Goal: Transaction & Acquisition: Download file/media

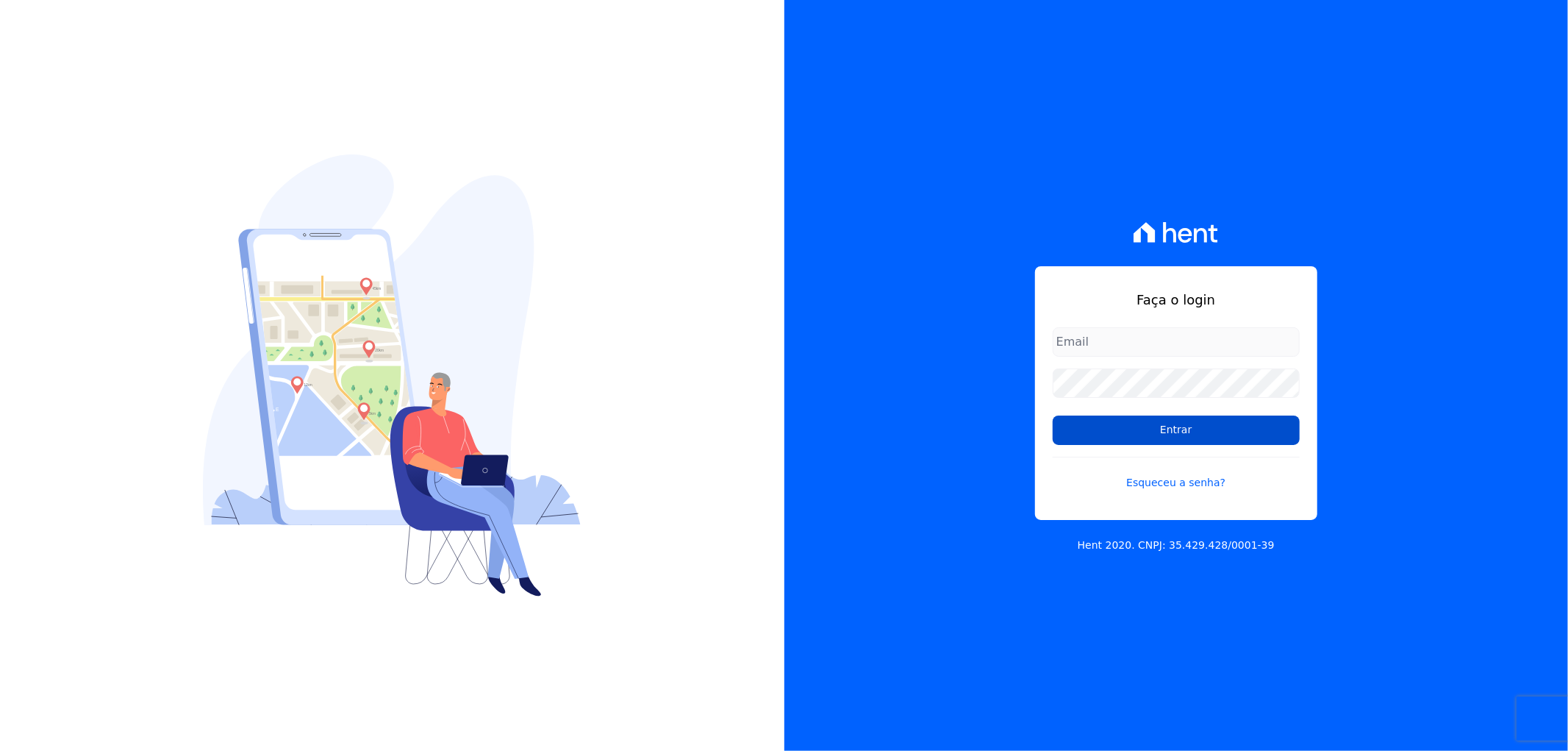
type input "recepcao@vilaurbe.com.br"
click at [1180, 426] on input "Entrar" at bounding box center [1176, 430] width 247 height 29
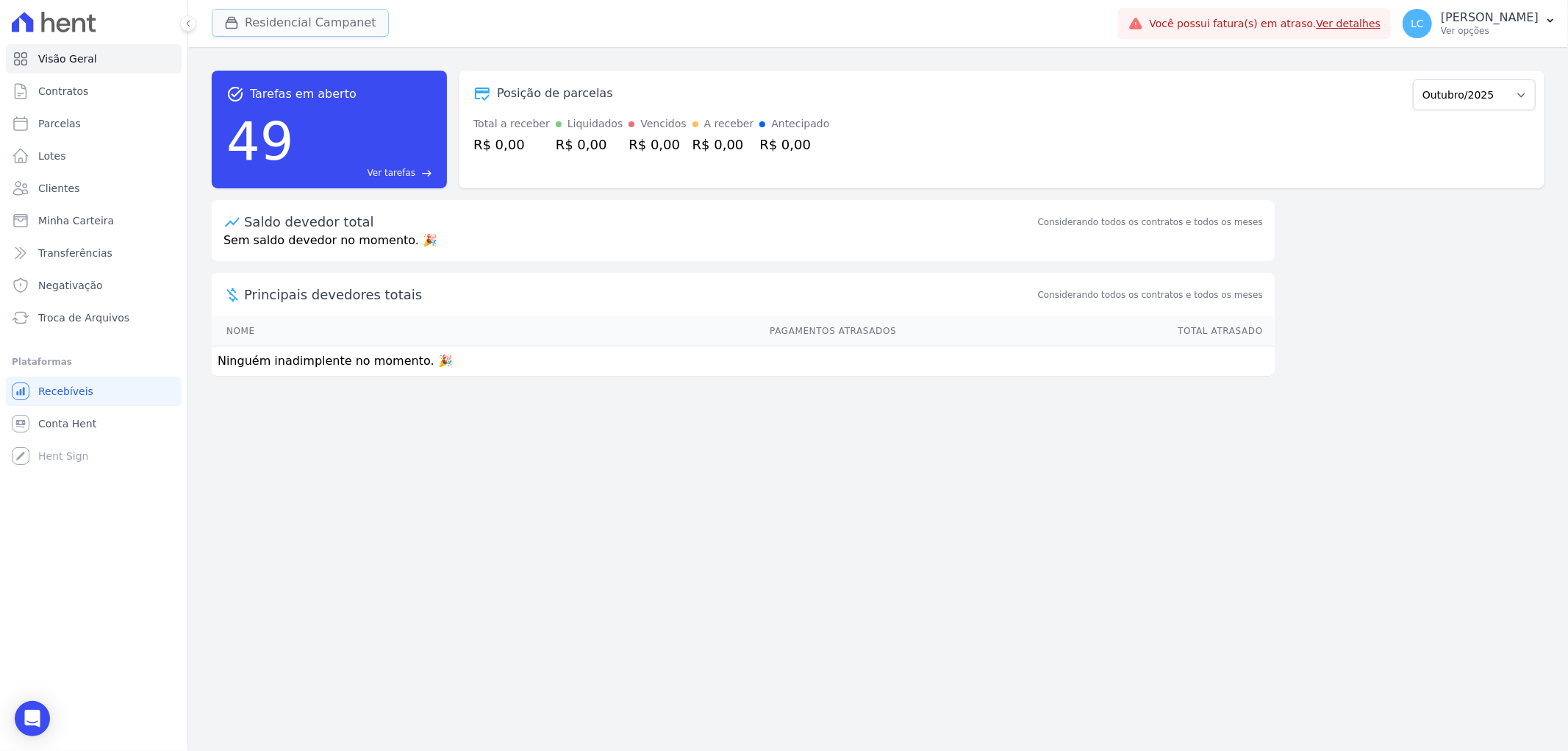
click at [249, 33] on button "Residencial Campanet" at bounding box center [300, 22] width 177 height 28
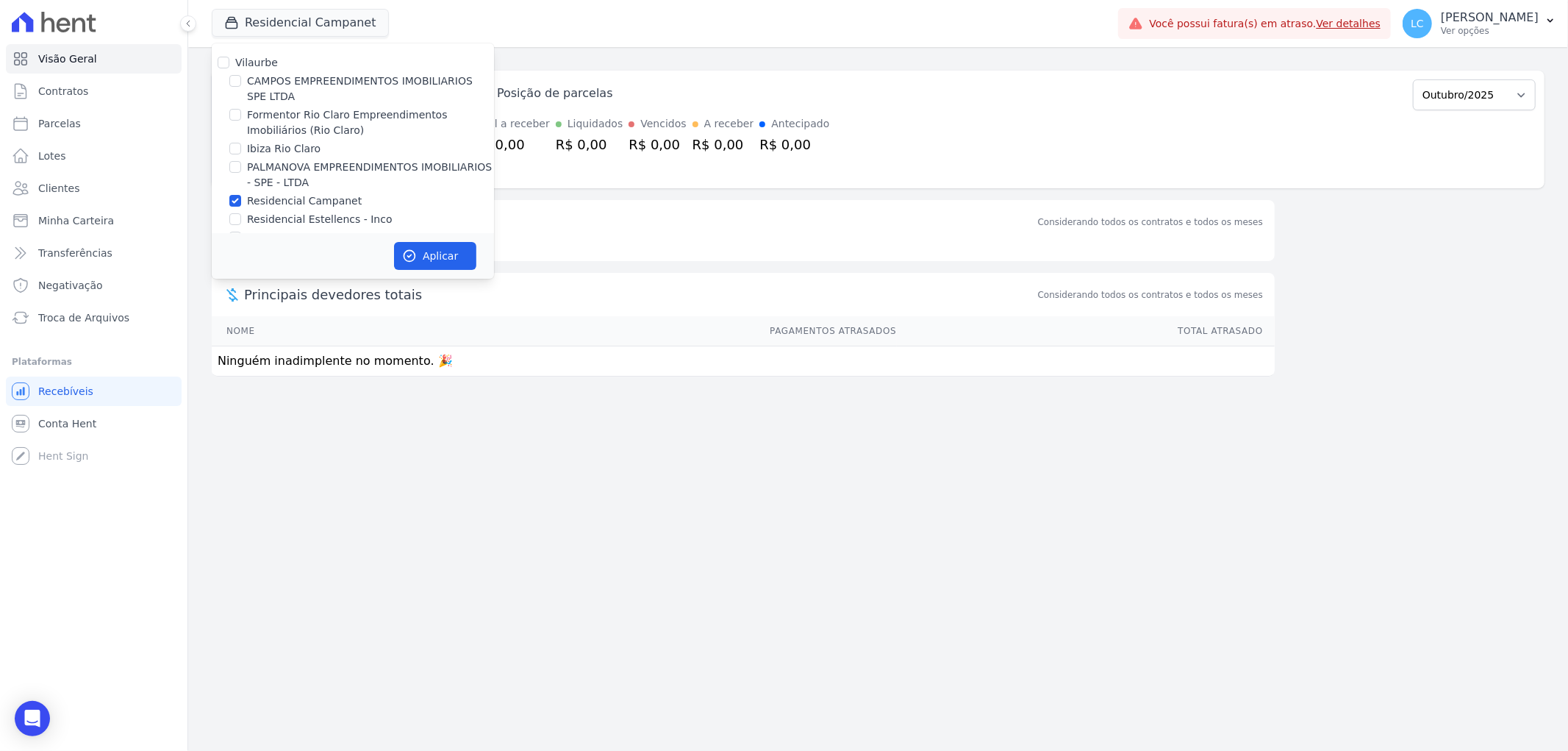
click at [232, 86] on div at bounding box center [235, 80] width 11 height 14
click at [236, 76] on input "CAMPOS EMPREENDIMENTOS IMOBILIARIOS SPE LTDA" at bounding box center [235, 81] width 11 height 11
checkbox input "true"
drag, startPoint x: 236, startPoint y: 197, endPoint x: 274, endPoint y: 219, distance: 43.9
click at [236, 199] on input "Residencial Campanet" at bounding box center [235, 200] width 11 height 11
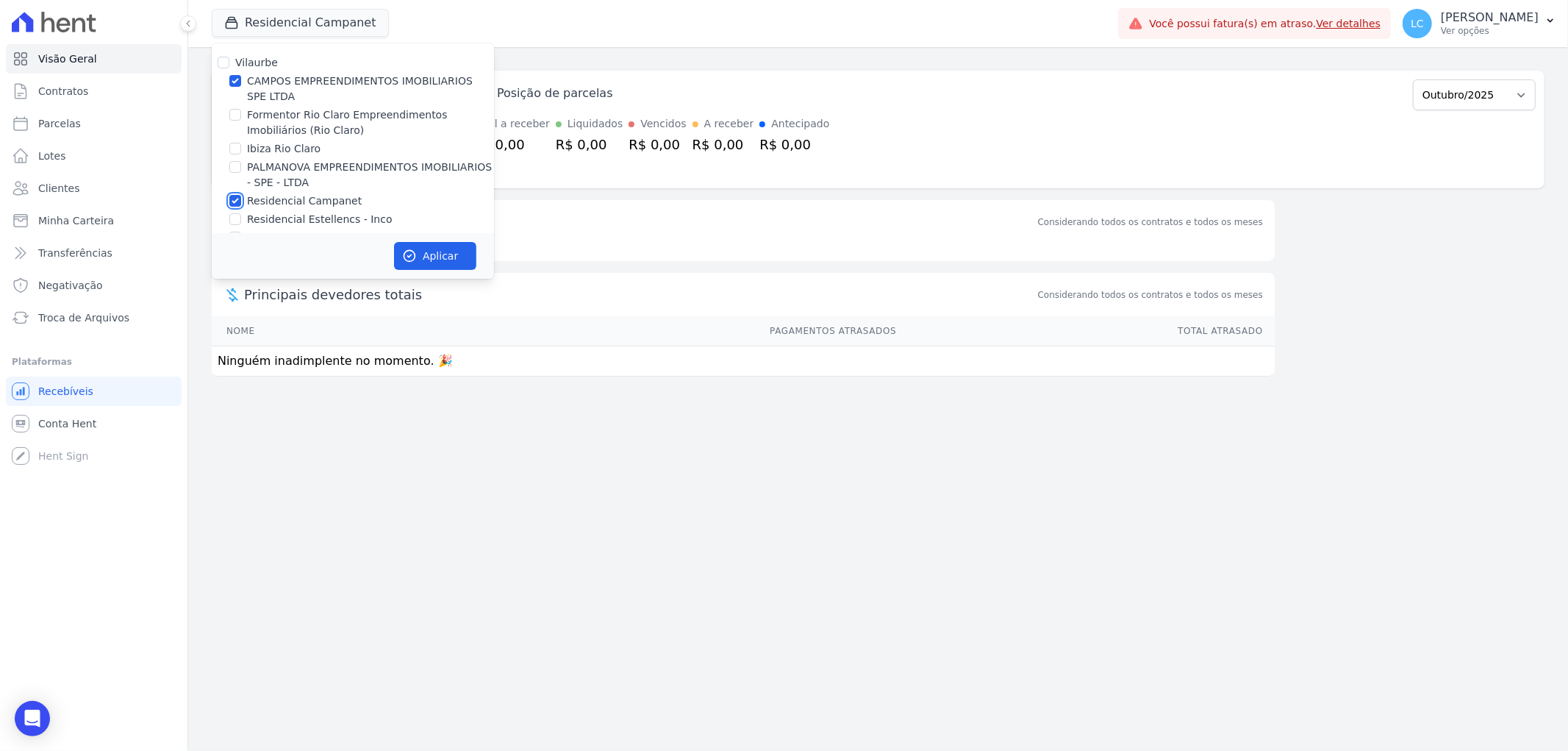
checkbox input "false"
click at [429, 253] on button "Aplicar" at bounding box center [435, 255] width 83 height 28
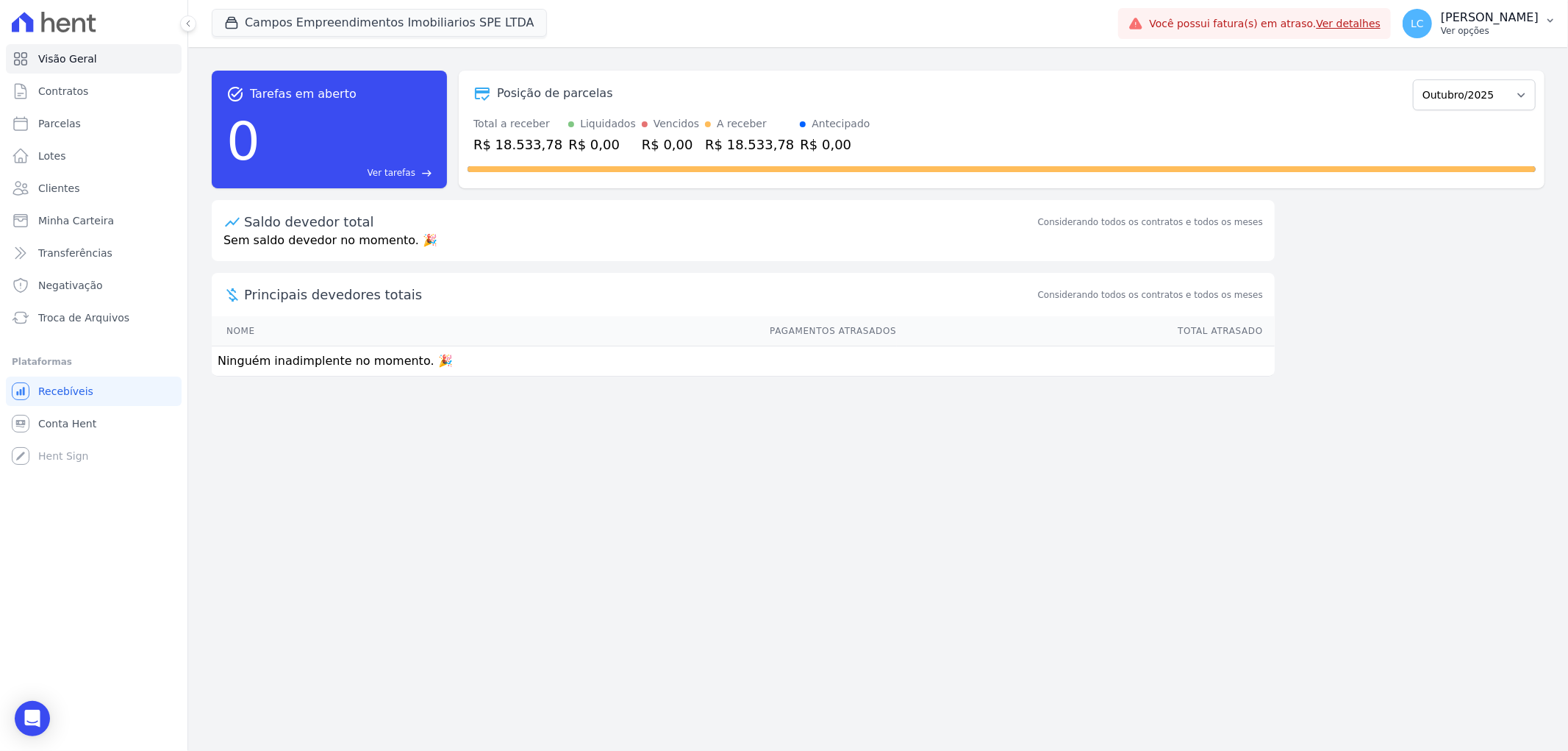
click at [1410, 28] on span "LC" at bounding box center [1417, 23] width 13 height 10
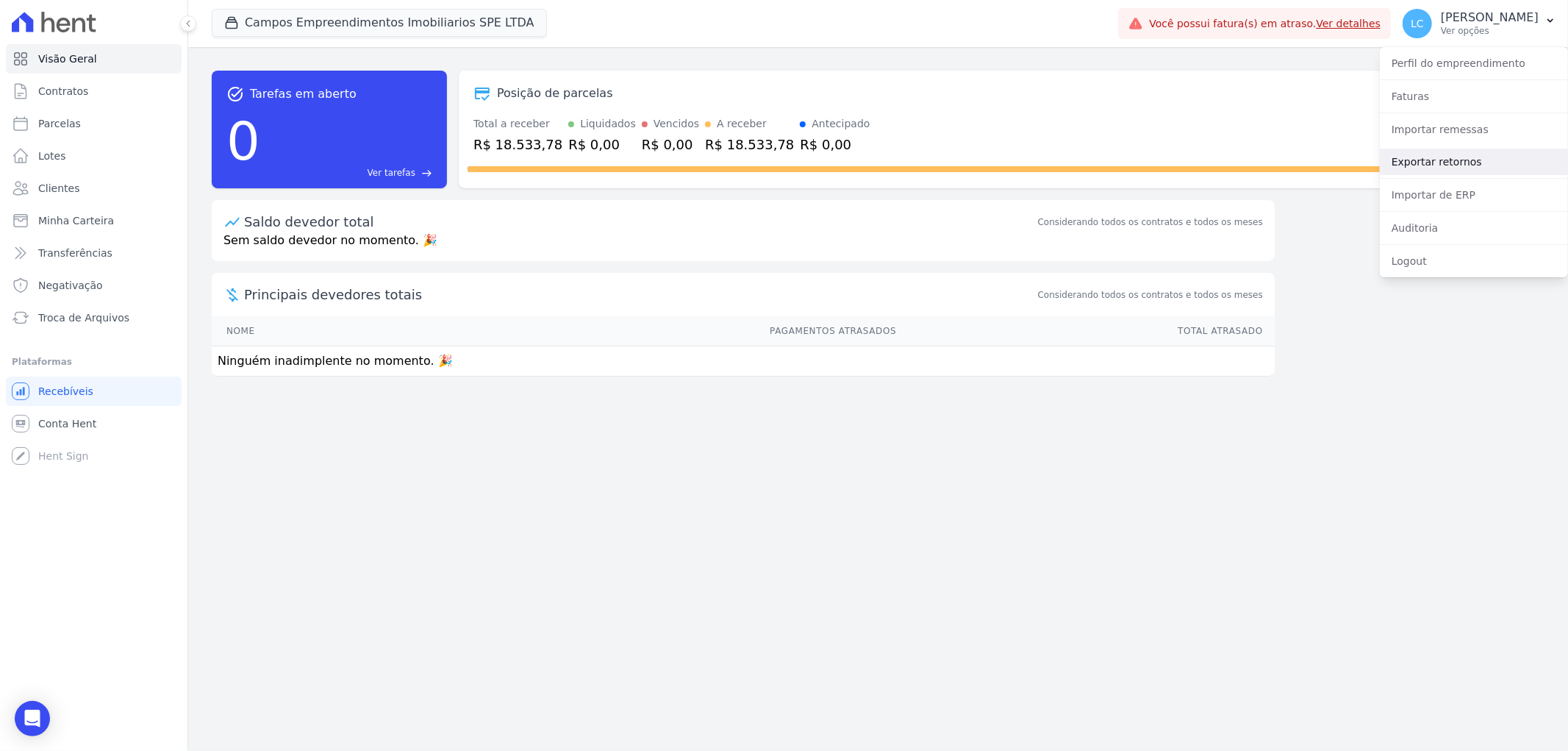
click at [1421, 169] on link "Exportar retornos" at bounding box center [1474, 161] width 188 height 27
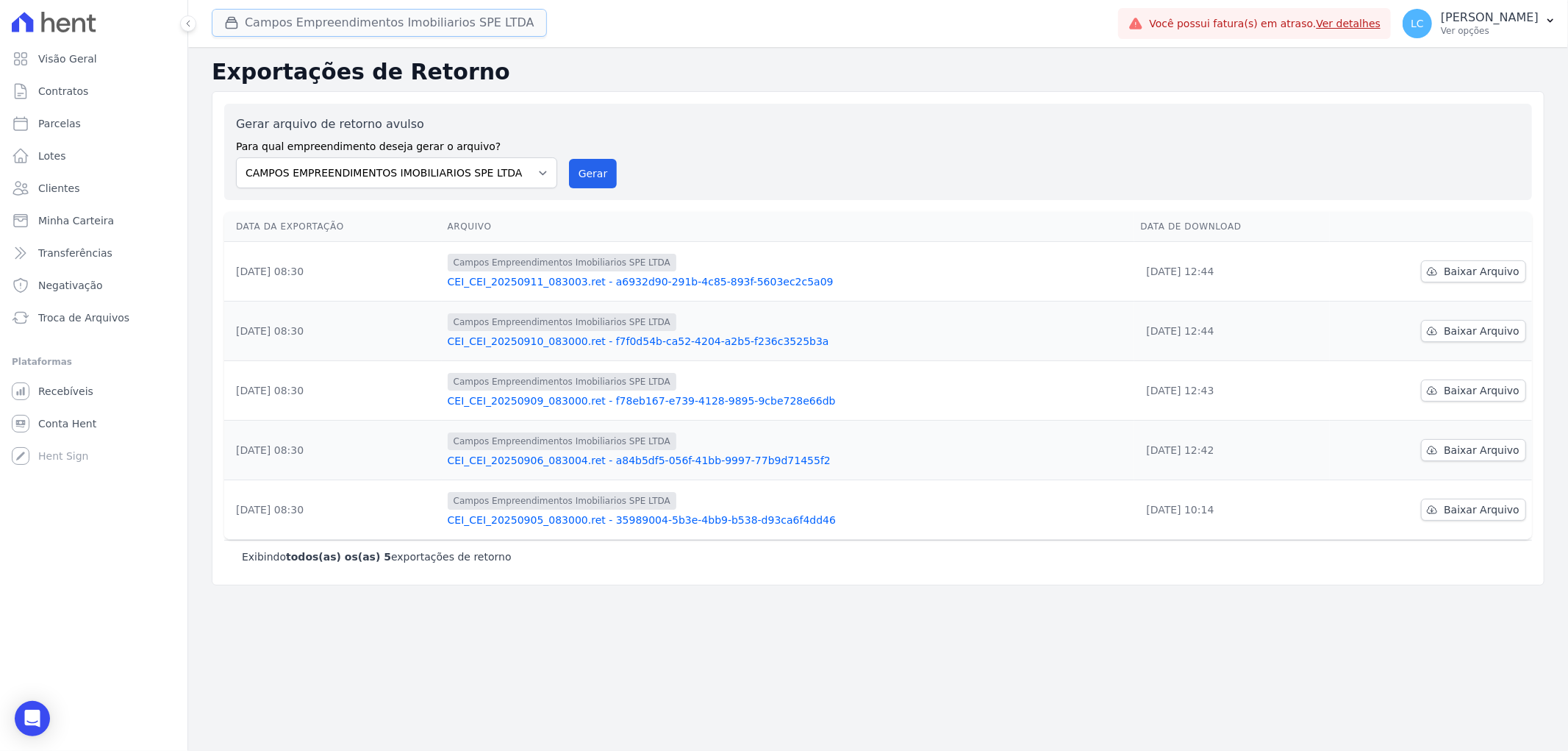
click at [341, 15] on button "Campos Empreendimentos Imobiliarios SPE LTDA" at bounding box center [379, 22] width 335 height 28
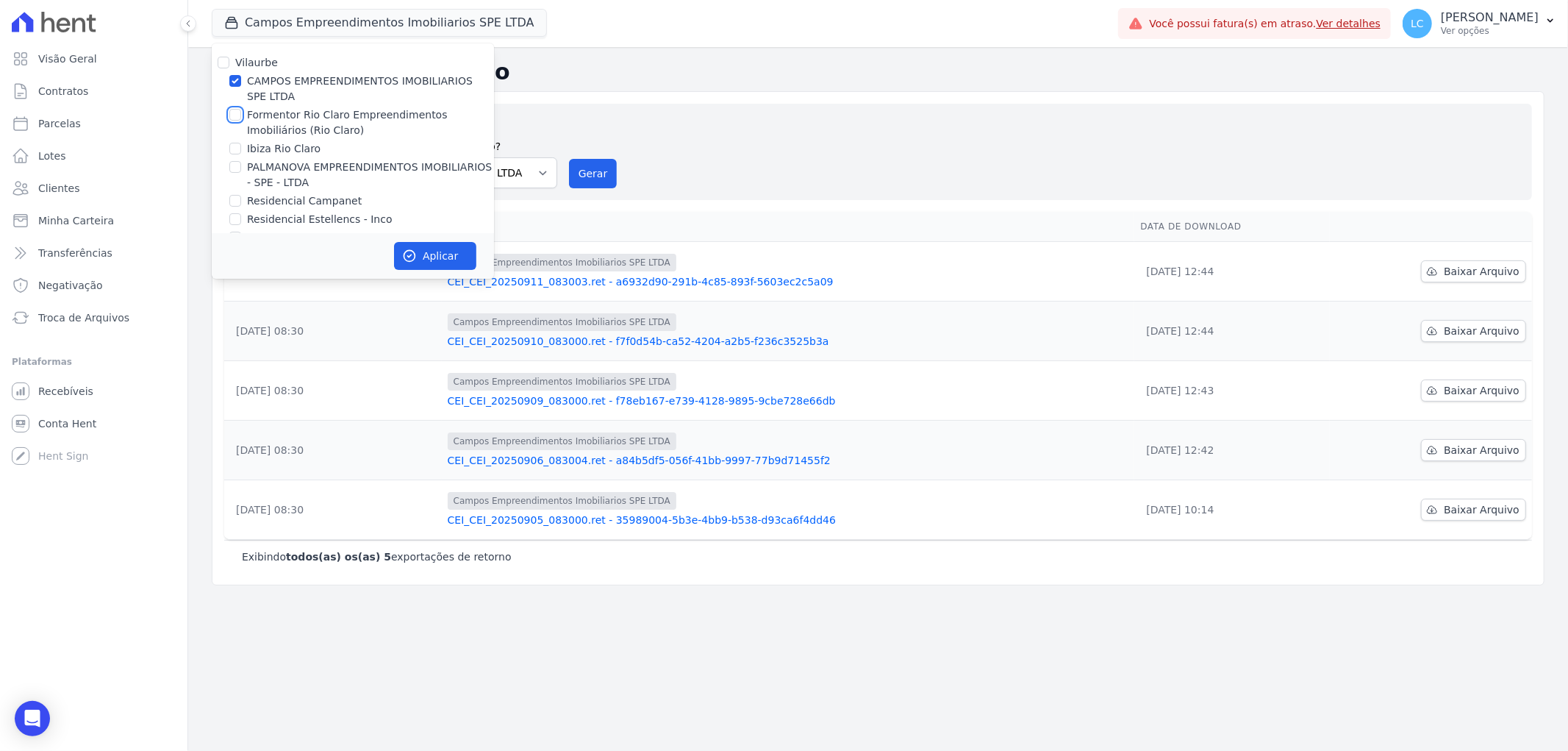
click at [235, 119] on input "Formentor Rio Claro Empreendimentos Imobiliários (Rio Claro)" at bounding box center [235, 115] width 11 height 11
checkbox input "true"
click at [236, 72] on div "Vilaurbe CAMPOS EMPREENDIMENTOS IMOBILIARIOS SPE LTDA Formentor Rio Claro Empre…" at bounding box center [352, 150] width 282 height 214
click at [236, 82] on input "CAMPOS EMPREENDIMENTOS IMOBILIARIOS SPE LTDA" at bounding box center [235, 81] width 11 height 11
checkbox input "false"
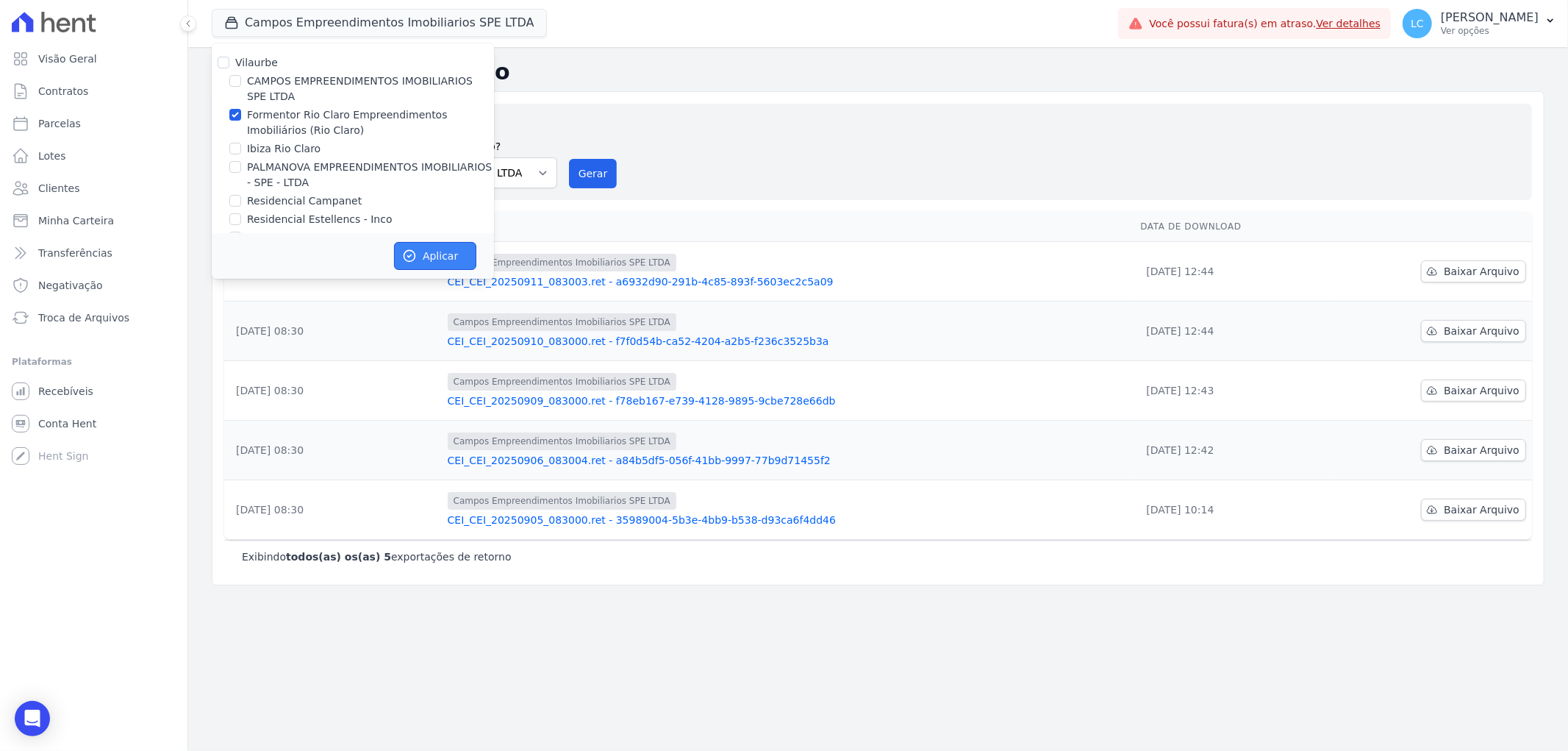
click at [439, 253] on button "Aplicar" at bounding box center [435, 255] width 83 height 28
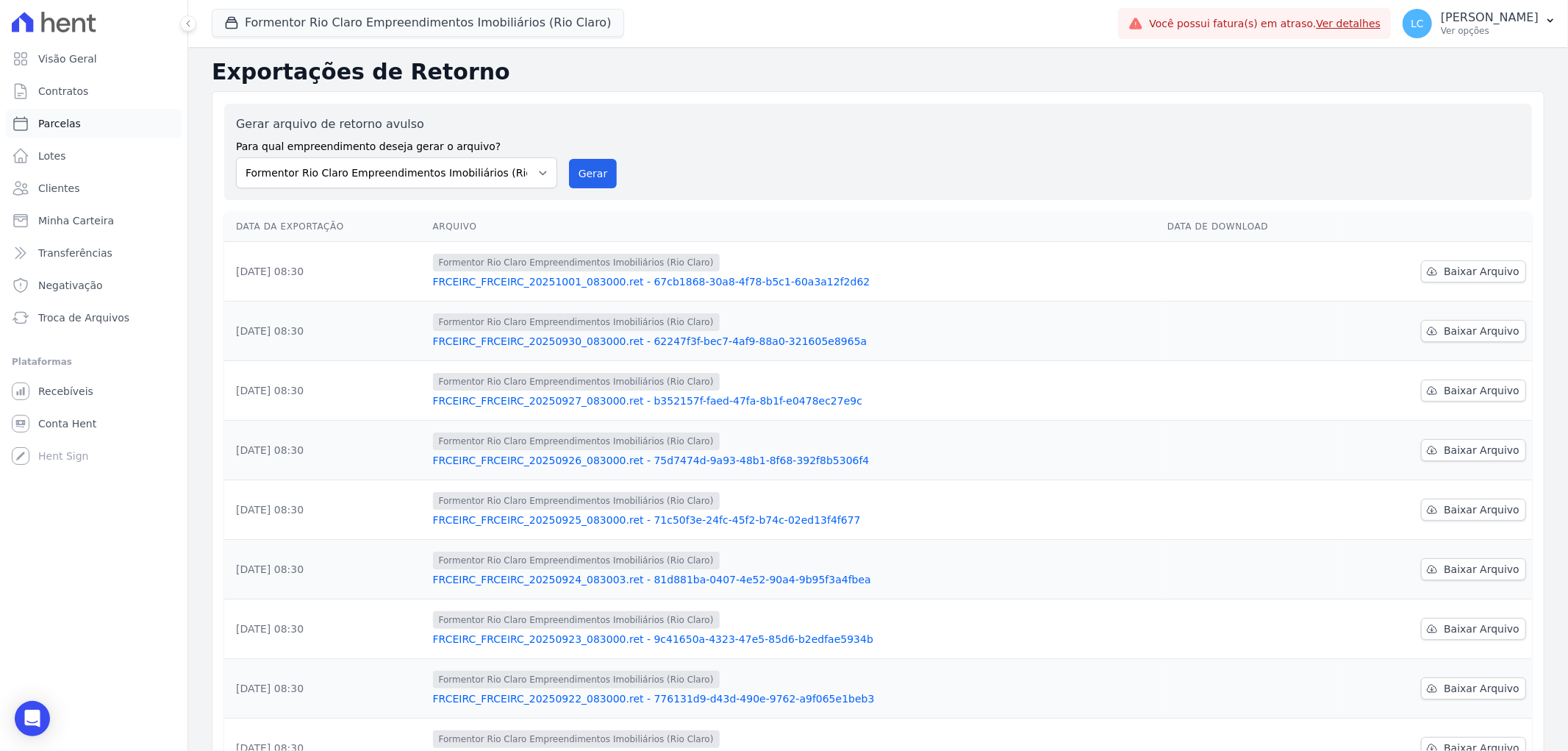
click at [83, 120] on link "Parcelas" at bounding box center [93, 123] width 176 height 29
select select
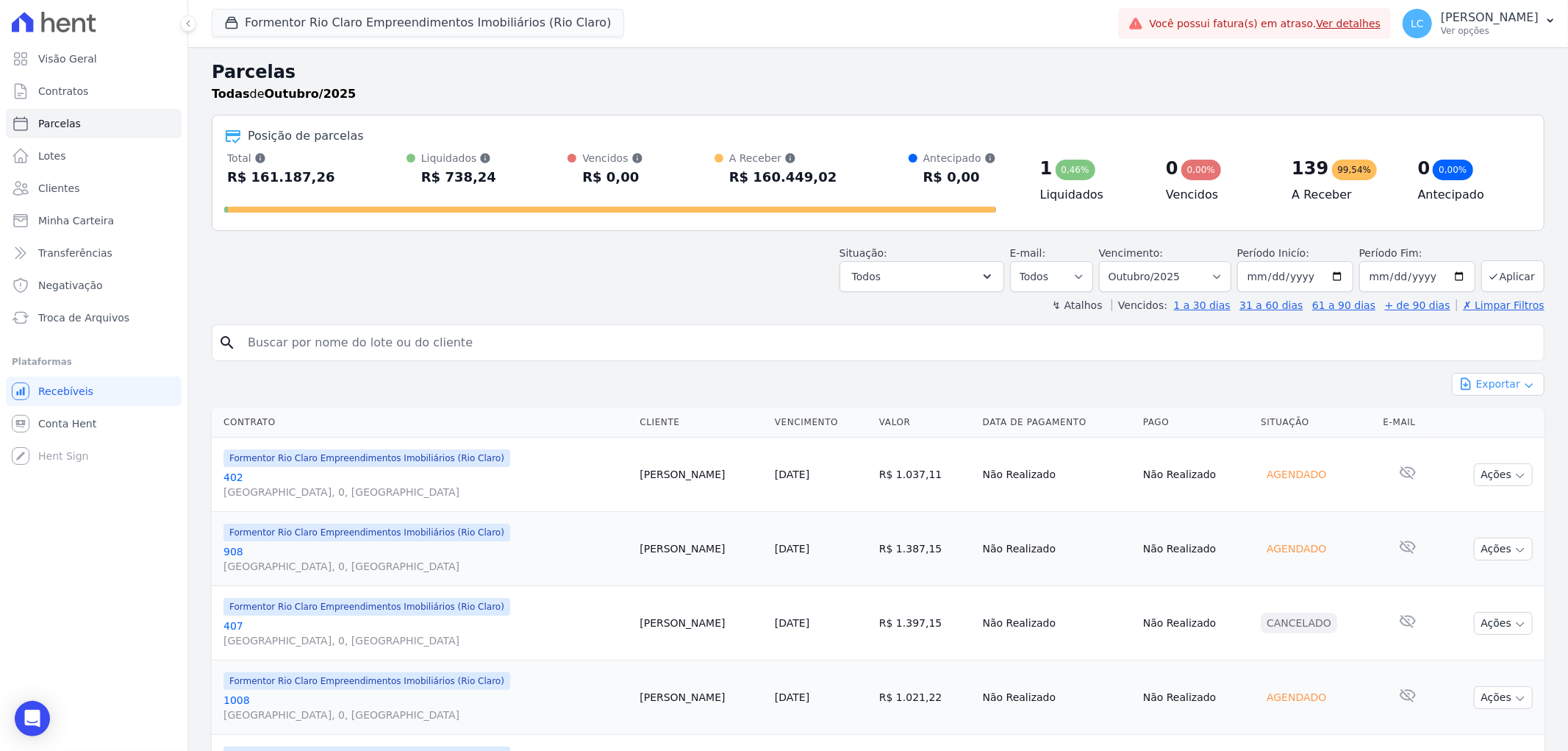
click at [1473, 384] on button "Exportar" at bounding box center [1499, 385] width 93 height 23
click at [1218, 282] on select "Filtrar por período ──────── Todos os meses Junho/2024 Julho/2024 Agosto/2024 S…" at bounding box center [1165, 276] width 132 height 31
select select "09/2025"
click at [1108, 261] on select "Filtrar por período ──────── Todos os meses Junho/2024 Julho/2024 Agosto/2024 S…" at bounding box center [1165, 276] width 132 height 31
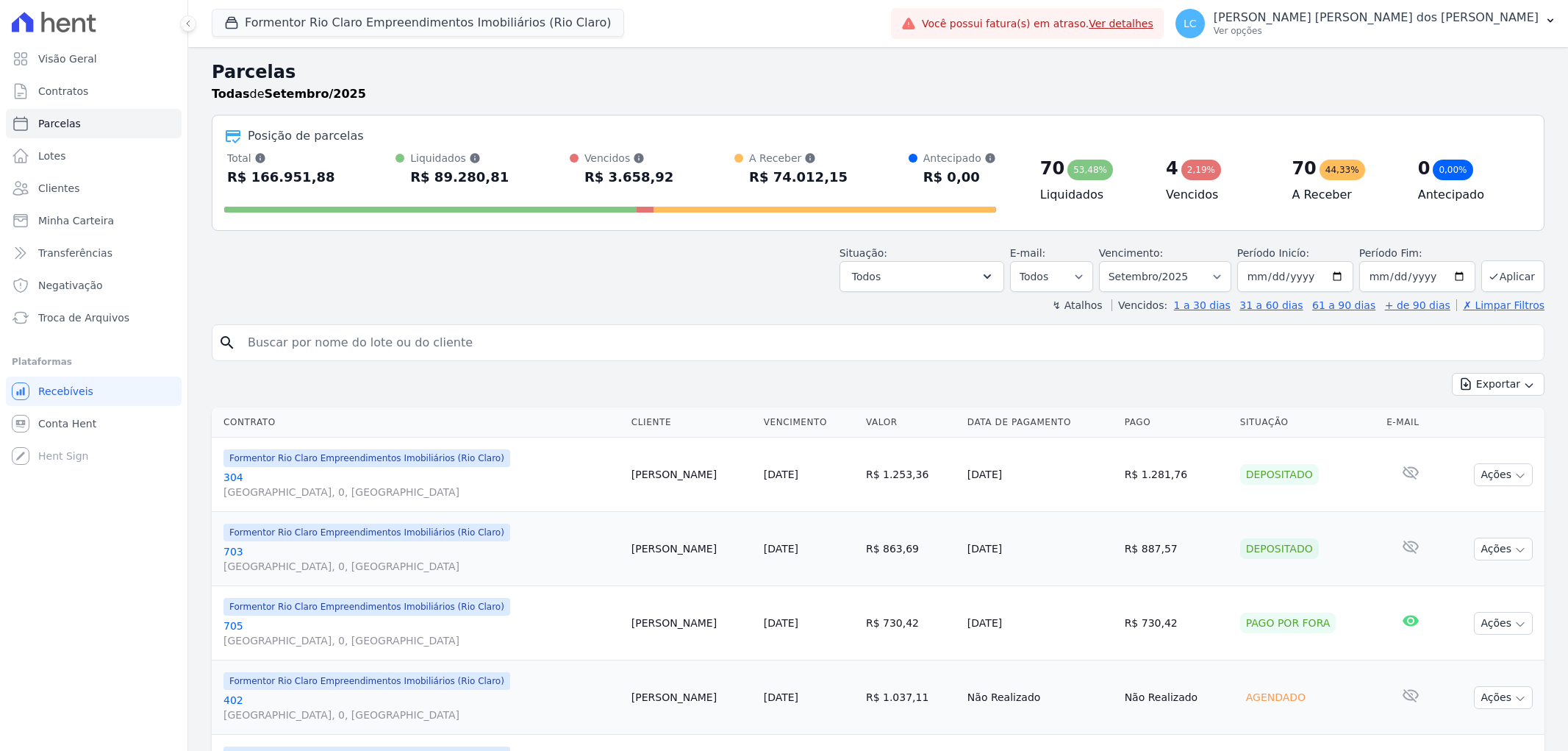
select select
click at [1515, 103] on div "Parcelas Todas de Setembro/2025" at bounding box center [878, 86] width 1333 height 56
click at [1469, 390] on button "Exportar" at bounding box center [1499, 385] width 93 height 23
click at [1483, 420] on span "Exportar PDF" at bounding box center [1497, 419] width 77 height 14
click at [394, 21] on button "Formentor Rio Claro Empreendimentos Imobiliários (Rio Claro)" at bounding box center [418, 22] width 413 height 28
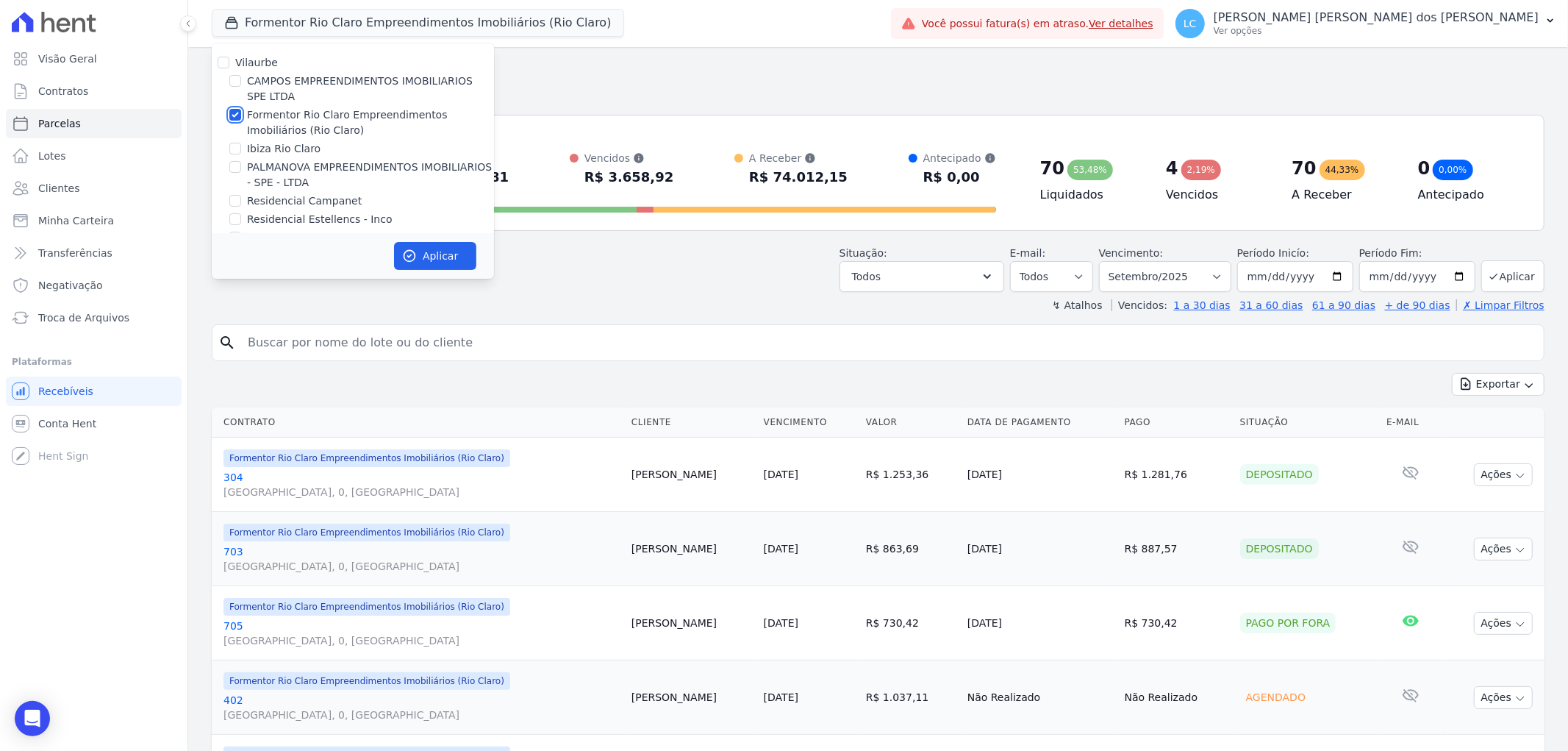
click at [233, 118] on input "Formentor Rio Claro Empreendimentos Imobiliários (Rio Claro)" at bounding box center [235, 115] width 11 height 11
checkbox input "false"
drag, startPoint x: 233, startPoint y: 150, endPoint x: 252, endPoint y: 159, distance: 21.0
click at [235, 150] on input "Ibiza Rio Claro" at bounding box center [235, 148] width 11 height 11
checkbox input "true"
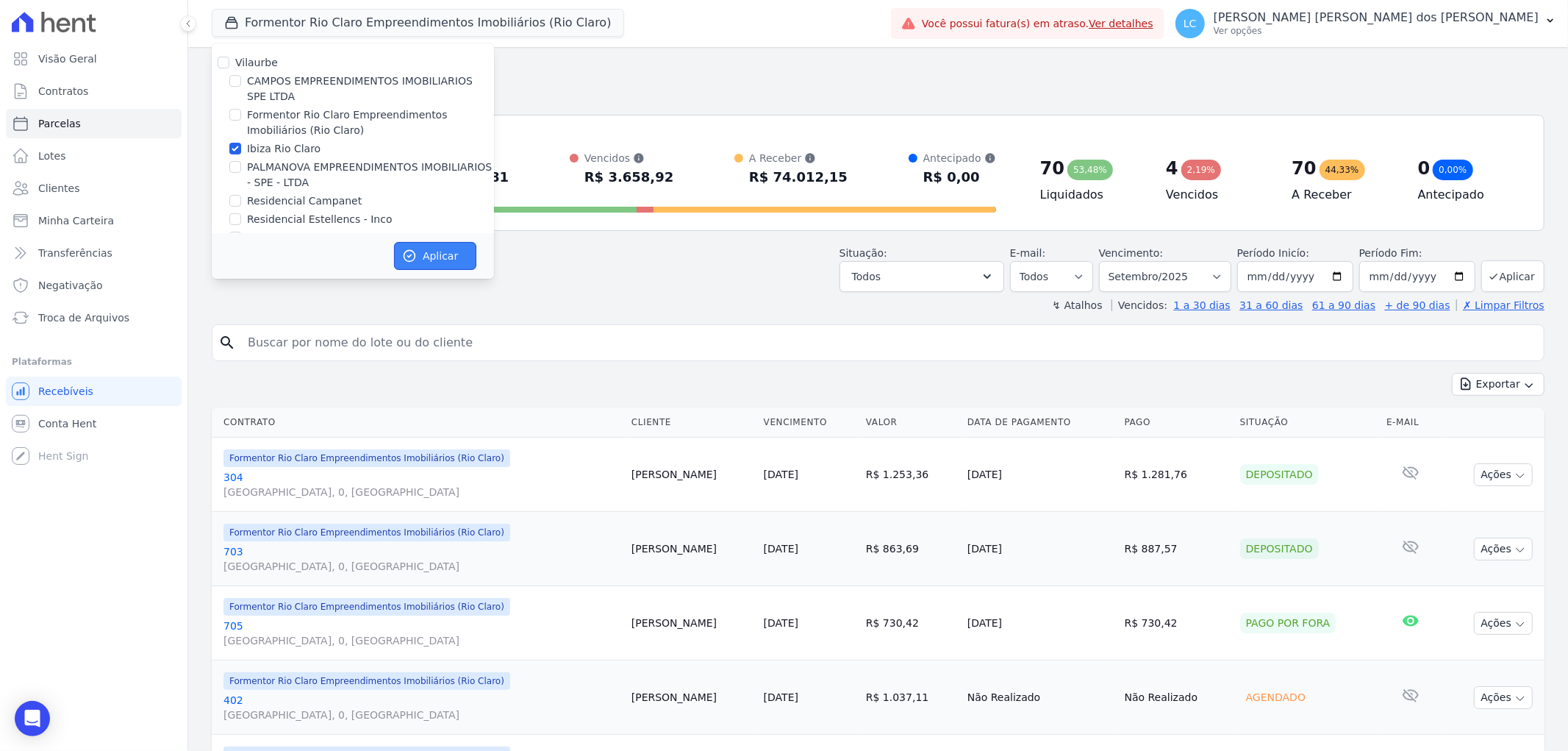
drag, startPoint x: 423, startPoint y: 253, endPoint x: 461, endPoint y: 253, distance: 38.0
click at [424, 253] on button "Aplicar" at bounding box center [435, 255] width 83 height 28
select select
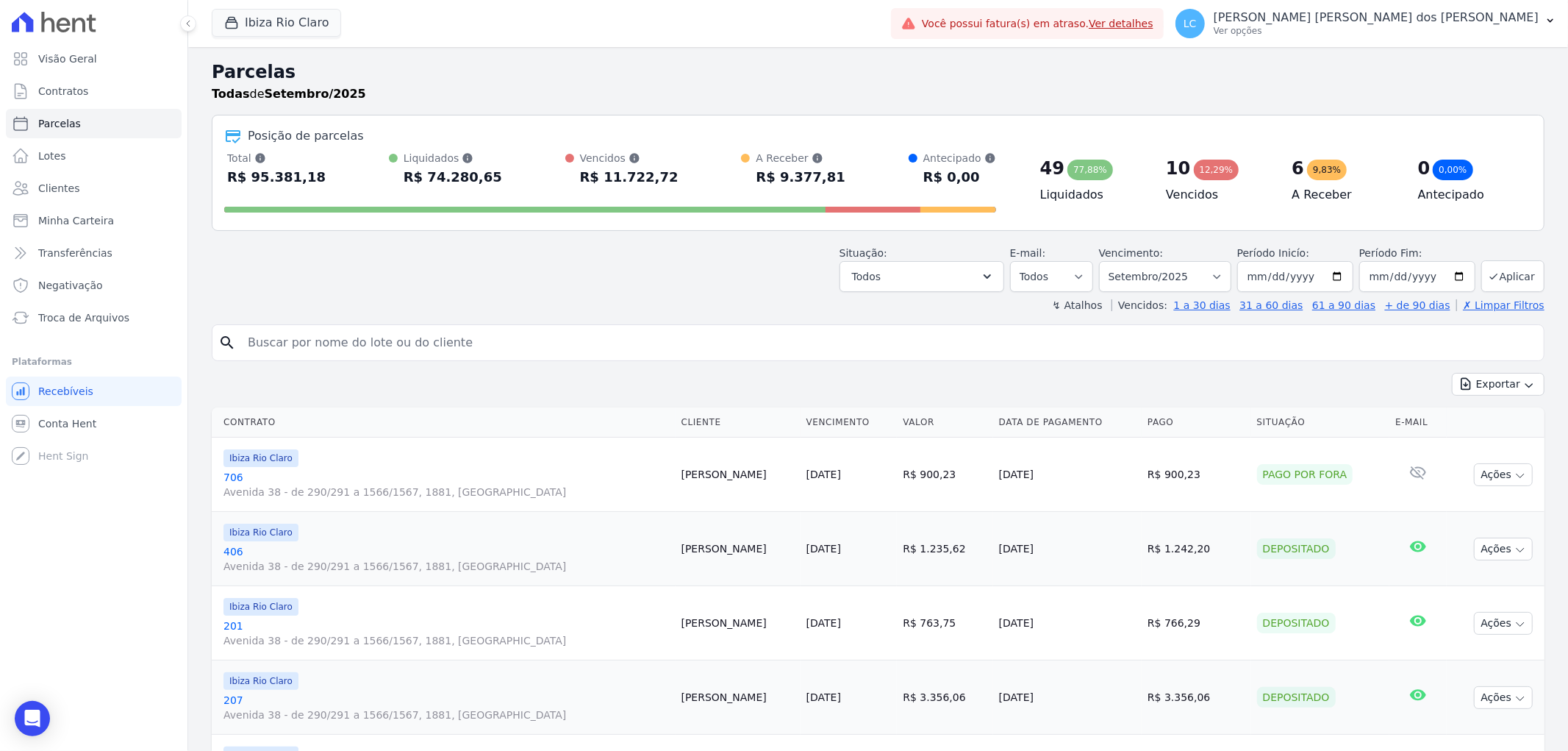
click at [1197, 20] on span "LC" at bounding box center [1190, 23] width 13 height 10
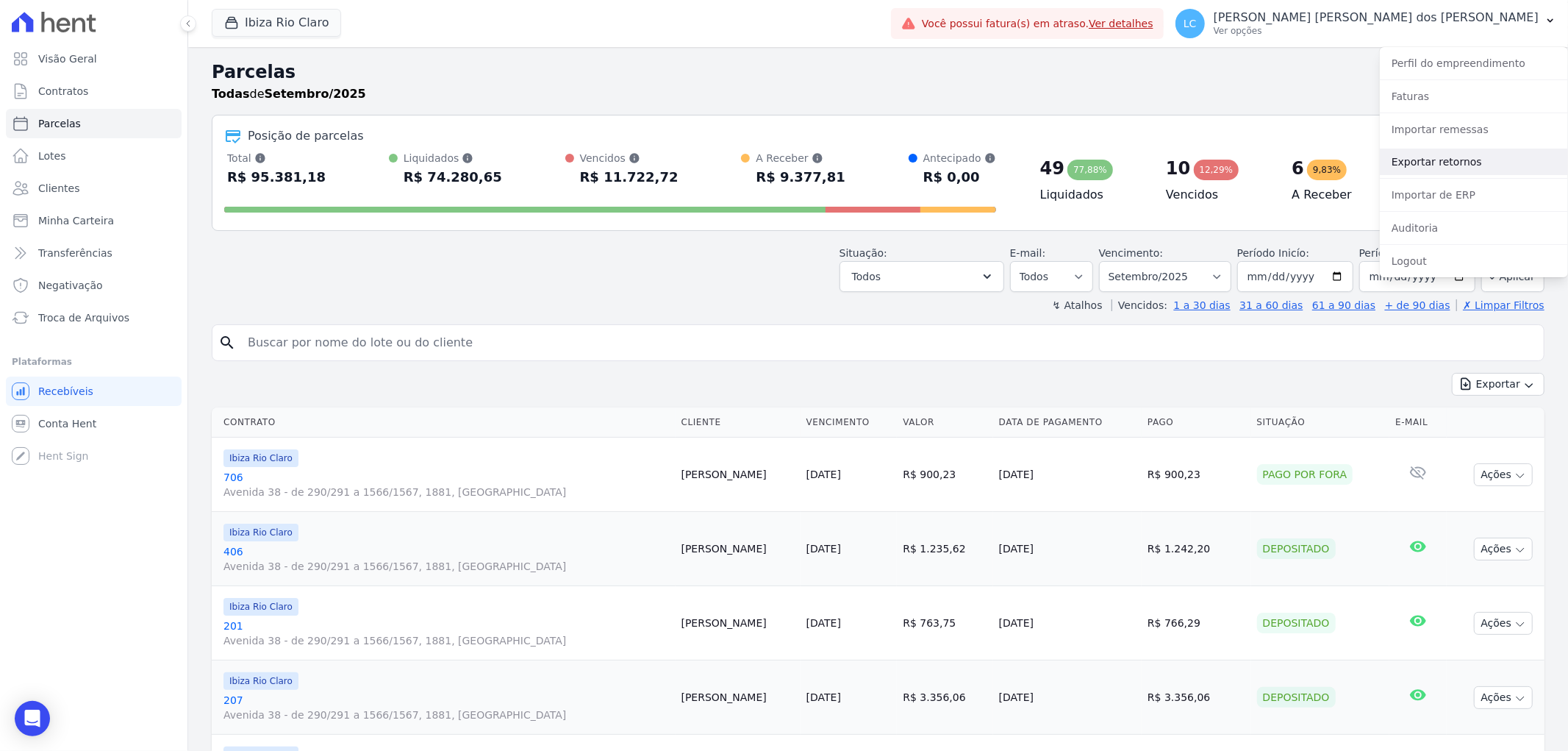
click at [1442, 165] on link "Exportar retornos" at bounding box center [1474, 161] width 188 height 27
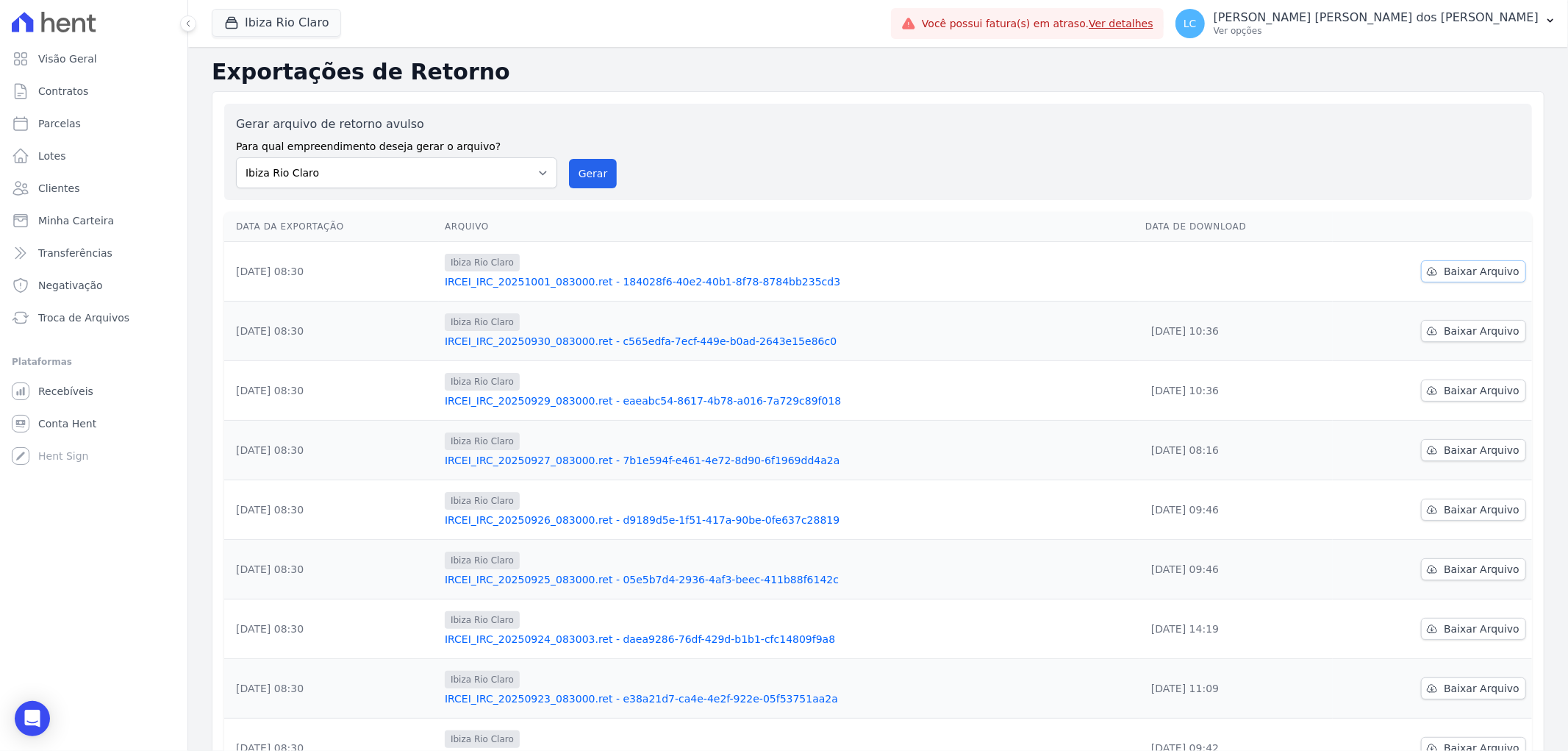
click at [1451, 266] on span "Baixar Arquivo" at bounding box center [1482, 271] width 76 height 14
click at [269, 21] on button "Ibiza Rio Claro" at bounding box center [276, 22] width 129 height 28
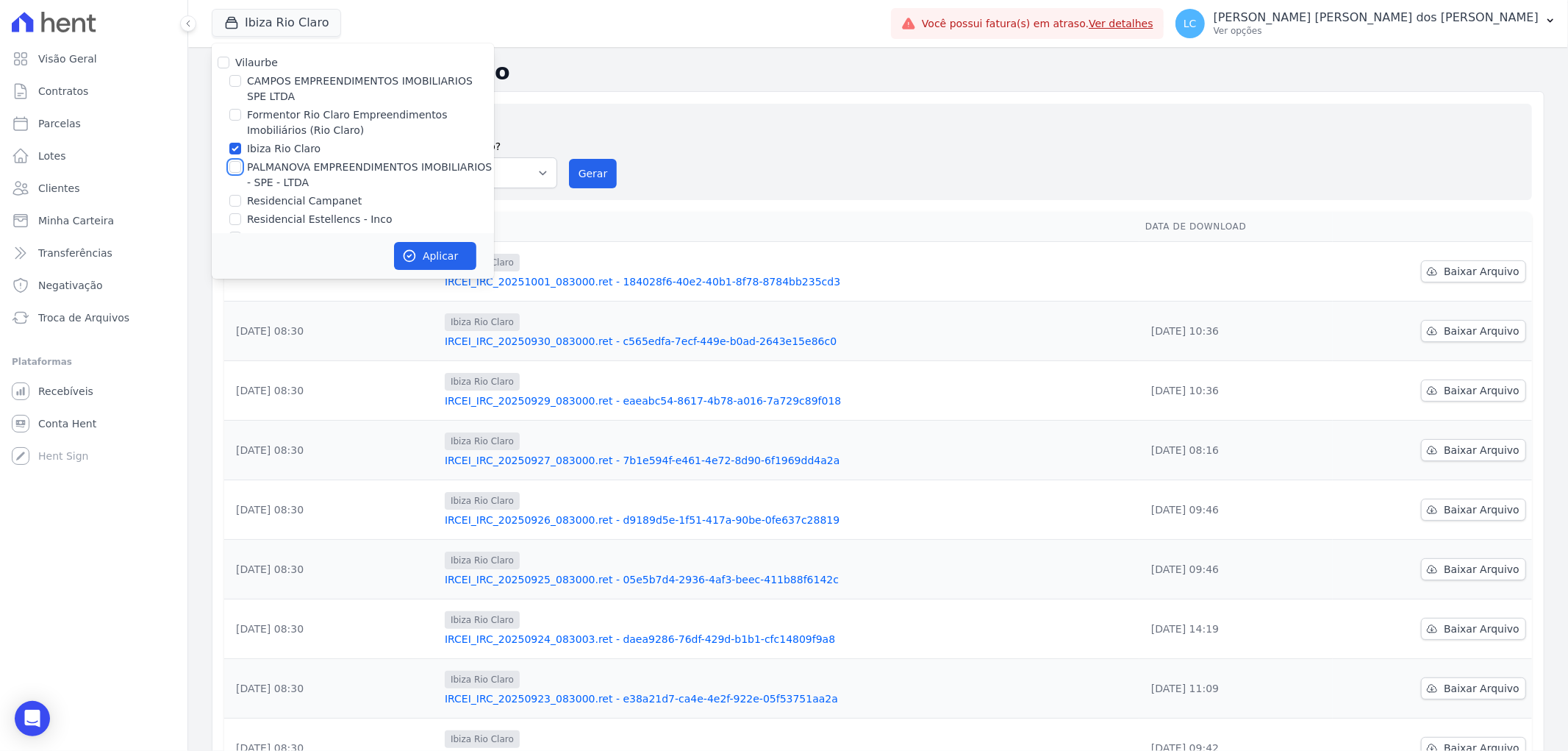
click at [237, 163] on input "PALMANOVA EMPREENDIMENTOS IMOBILIARIOS - SPE - LTDA" at bounding box center [235, 167] width 11 height 11
checkbox input "true"
click at [243, 148] on div "Ibiza Rio Claro" at bounding box center [352, 149] width 282 height 15
drag, startPoint x: 233, startPoint y: 149, endPoint x: 272, endPoint y: 185, distance: 53.1
click at [233, 149] on input "Ibiza Rio Claro" at bounding box center [235, 148] width 11 height 11
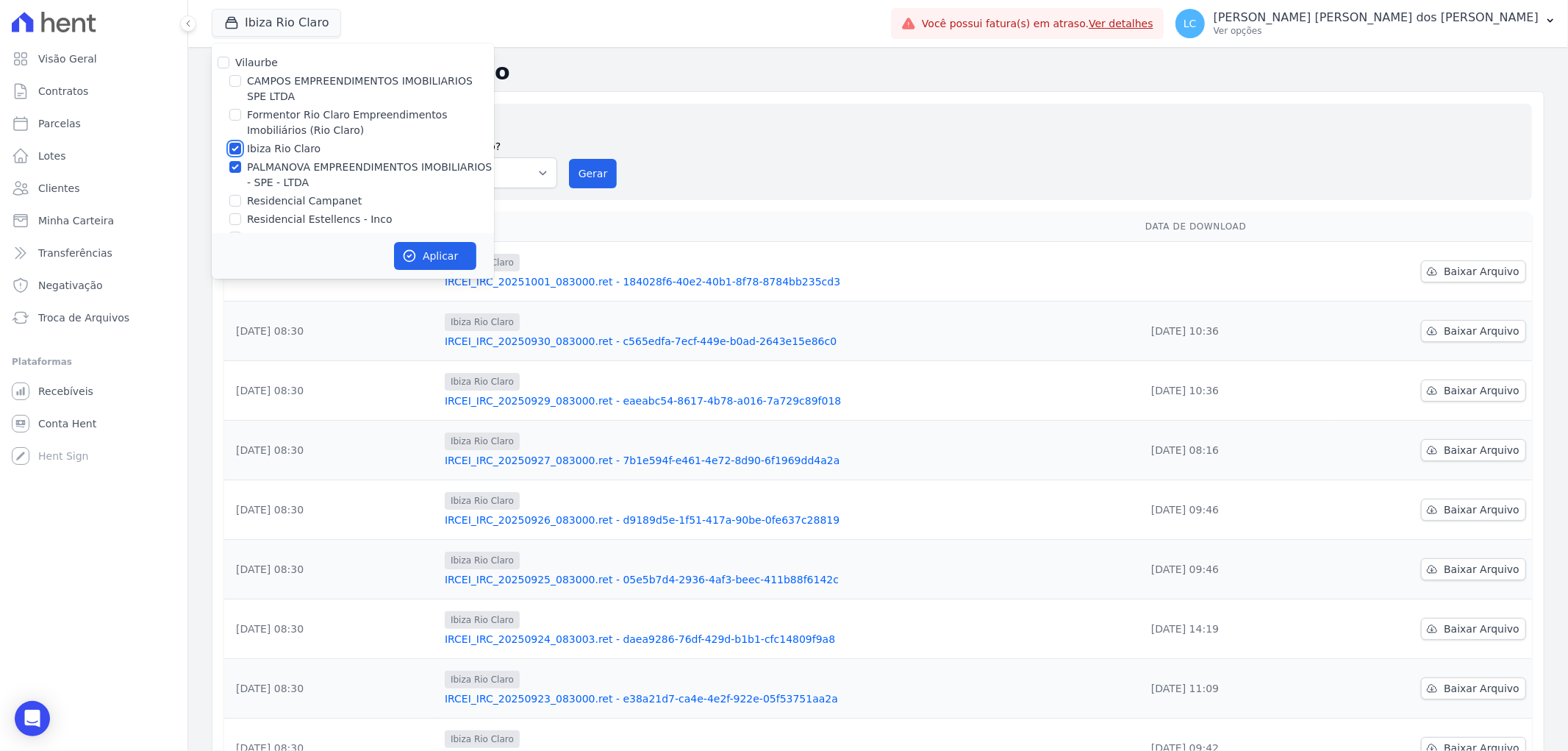
checkbox input "false"
click at [454, 250] on button "Aplicar" at bounding box center [435, 255] width 83 height 28
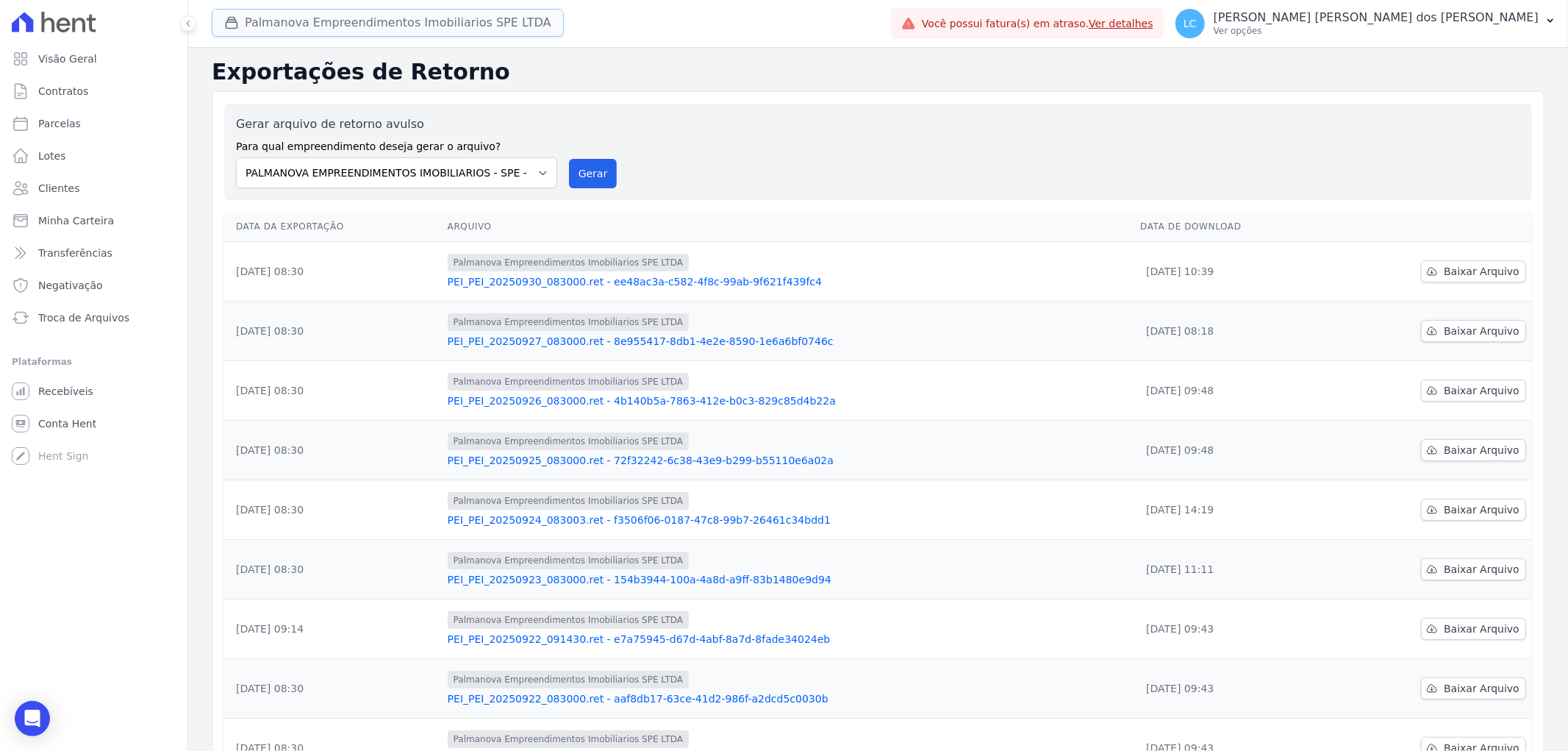
click at [295, 17] on button "Palmanova Empreendimentos Imobiliarios SPE LTDA" at bounding box center [387, 22] width 352 height 28
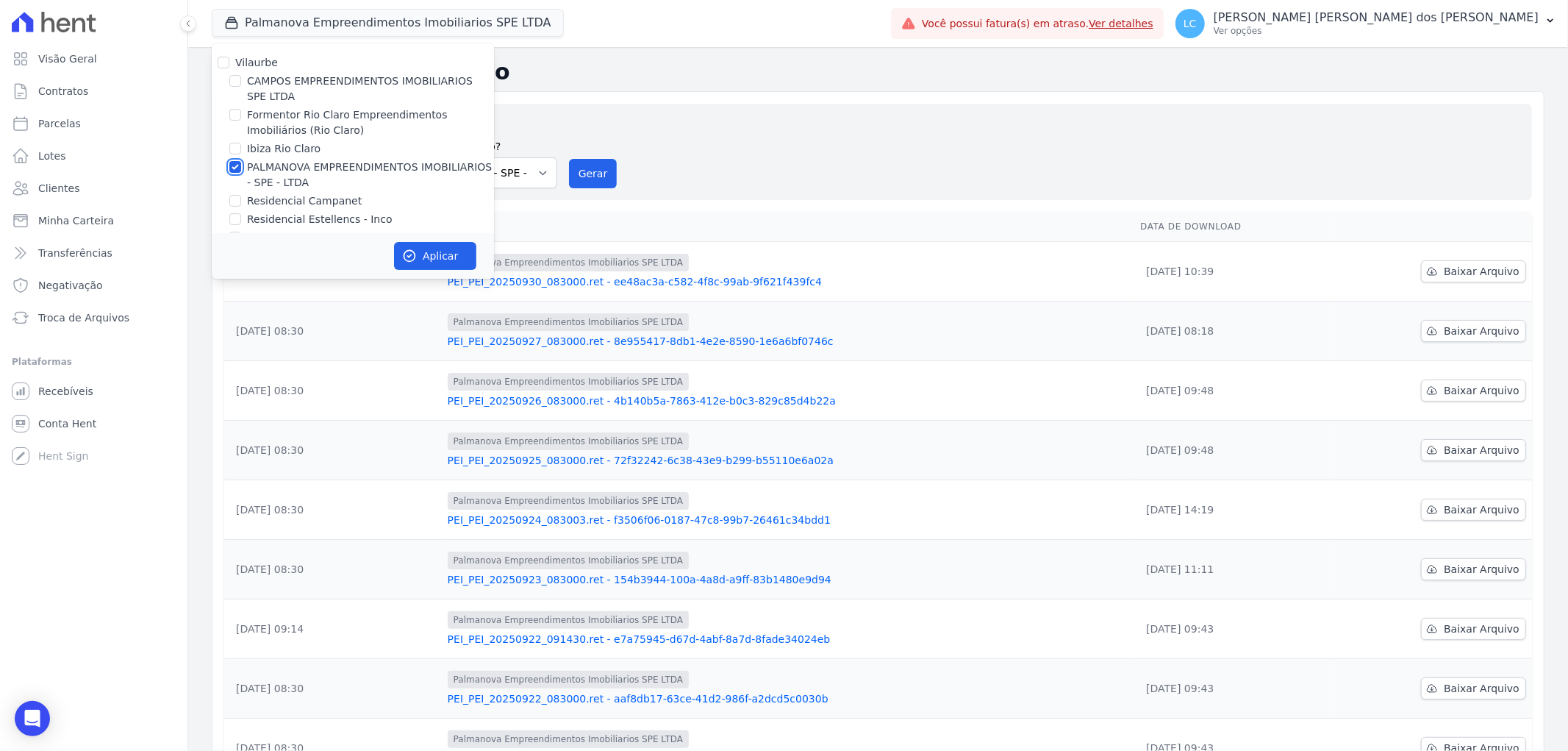
click at [240, 170] on input "PALMANOVA EMPREENDIMENTOS IMOBILIARIOS - SPE - LTDA" at bounding box center [235, 167] width 11 height 11
checkbox input "false"
click at [236, 202] on input "Residencial Campanet" at bounding box center [235, 200] width 11 height 11
checkbox input "true"
click at [438, 255] on button "Aplicar" at bounding box center [435, 255] width 83 height 28
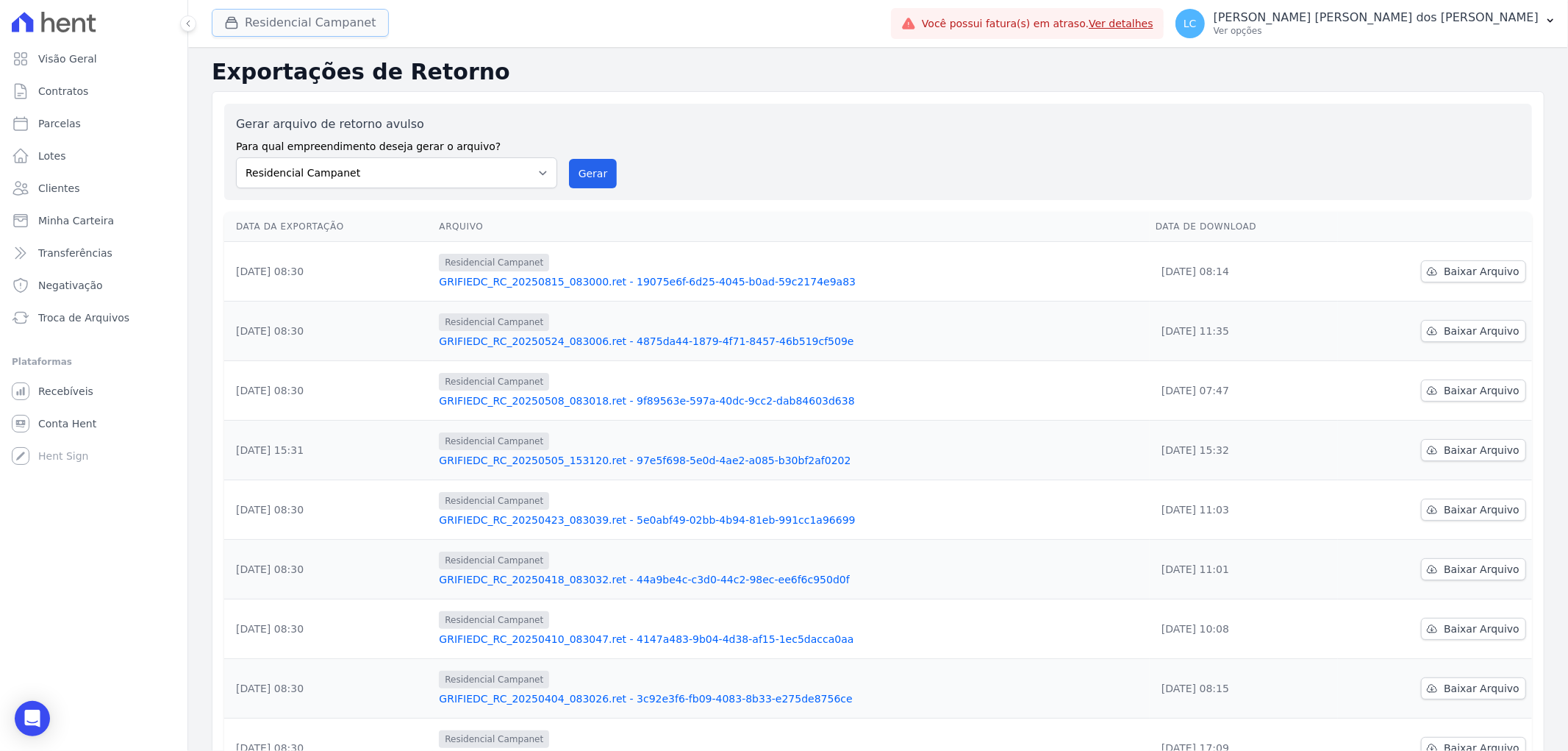
click at [266, 37] on button "Residencial Campanet" at bounding box center [300, 22] width 177 height 28
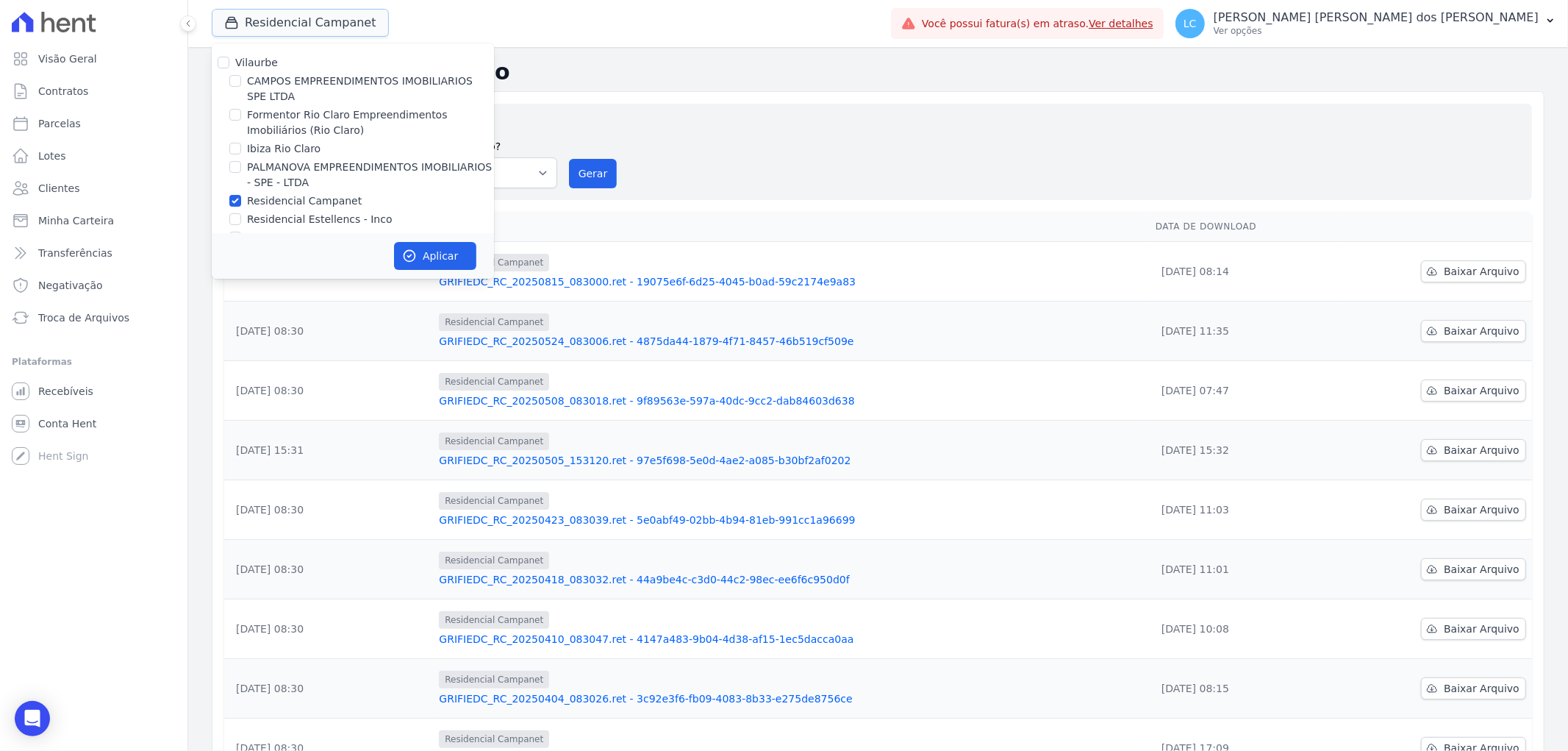
scroll to position [25, 0]
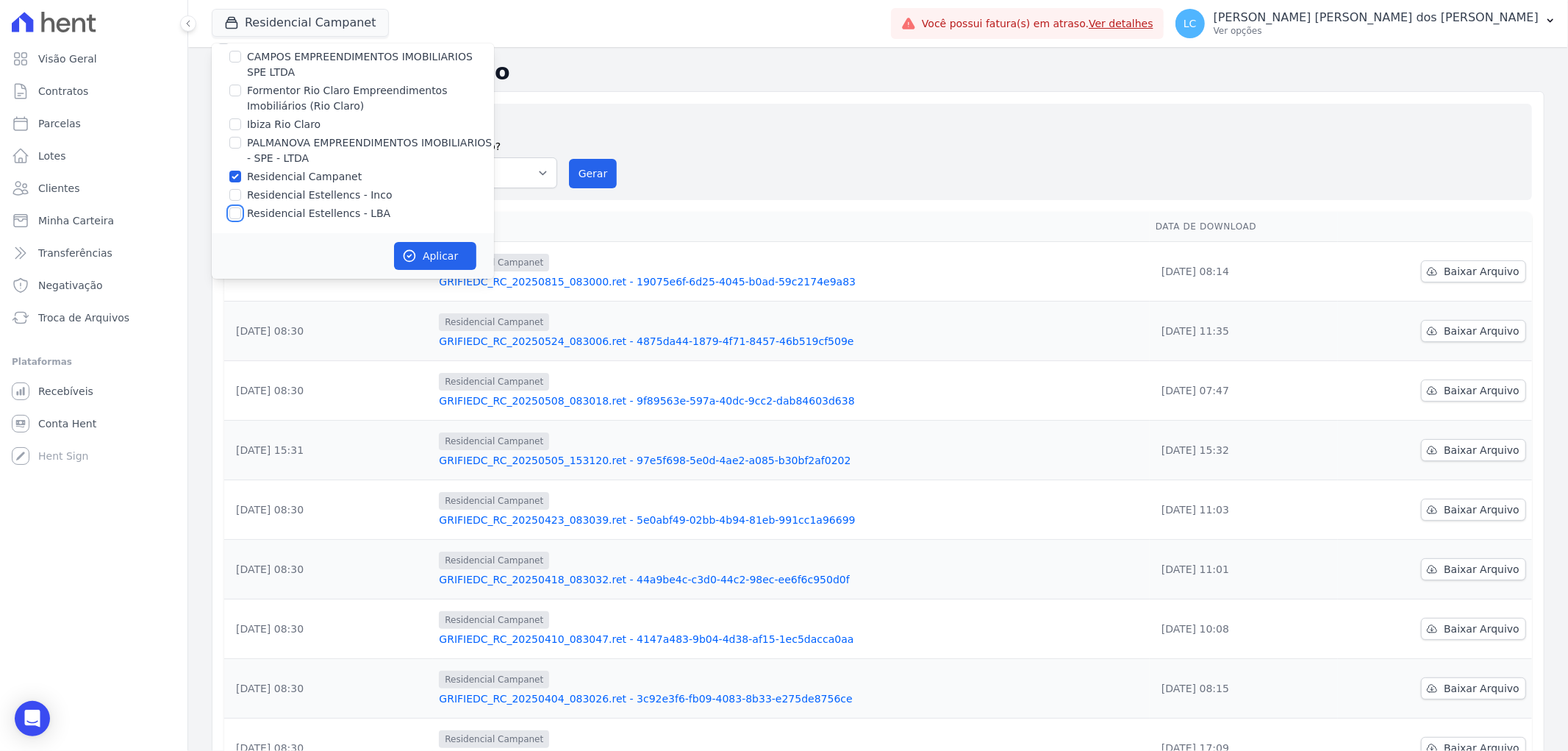
drag, startPoint x: 232, startPoint y: 212, endPoint x: 240, endPoint y: 201, distance: 13.6
click at [236, 211] on input "Residencial Estellencs - LBA" at bounding box center [235, 213] width 11 height 11
checkbox input "true"
drag, startPoint x: 232, startPoint y: 177, endPoint x: 267, endPoint y: 194, distance: 38.9
click at [233, 177] on input "Residencial Campanet" at bounding box center [235, 177] width 11 height 11
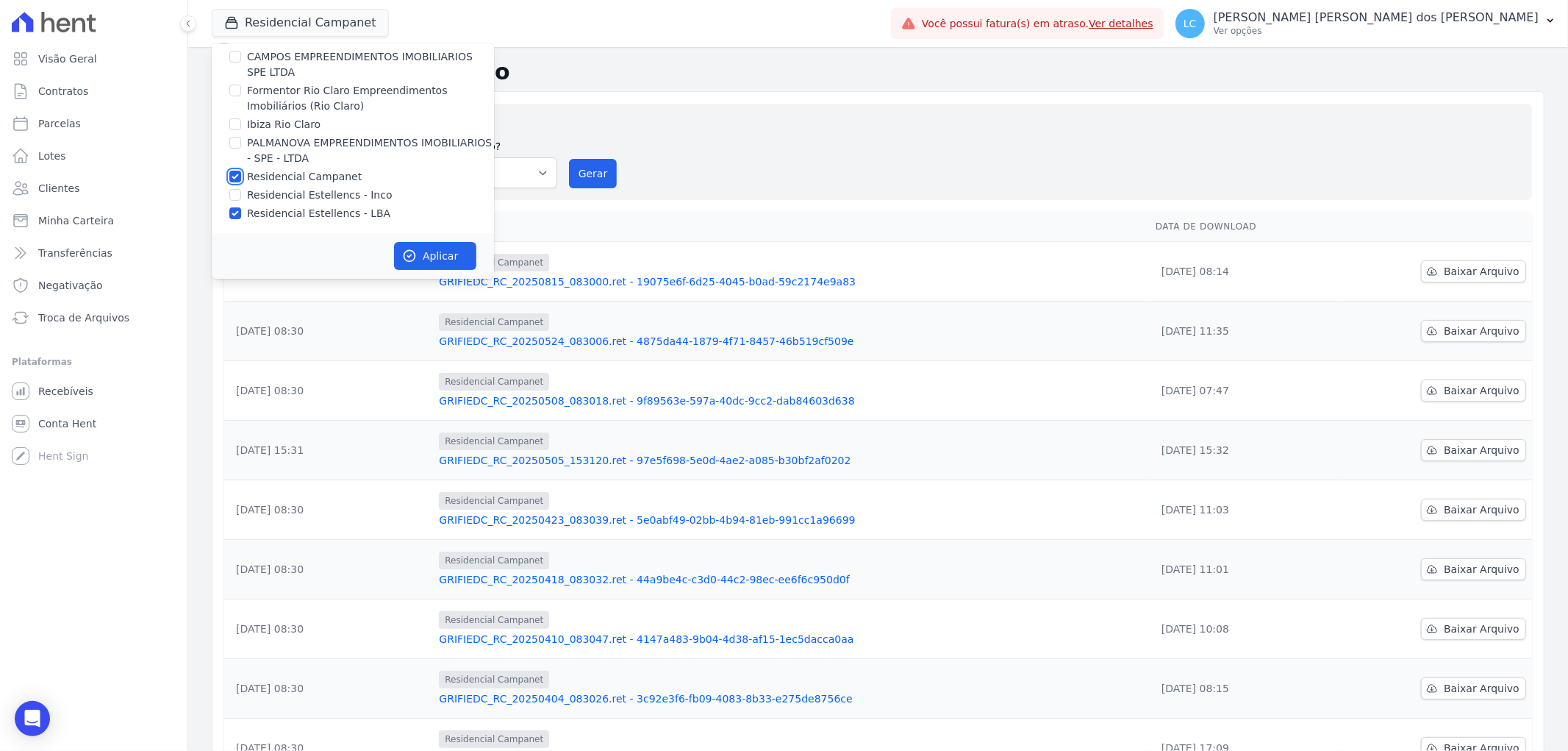
checkbox input "false"
click at [443, 259] on button "Aplicar" at bounding box center [435, 255] width 83 height 28
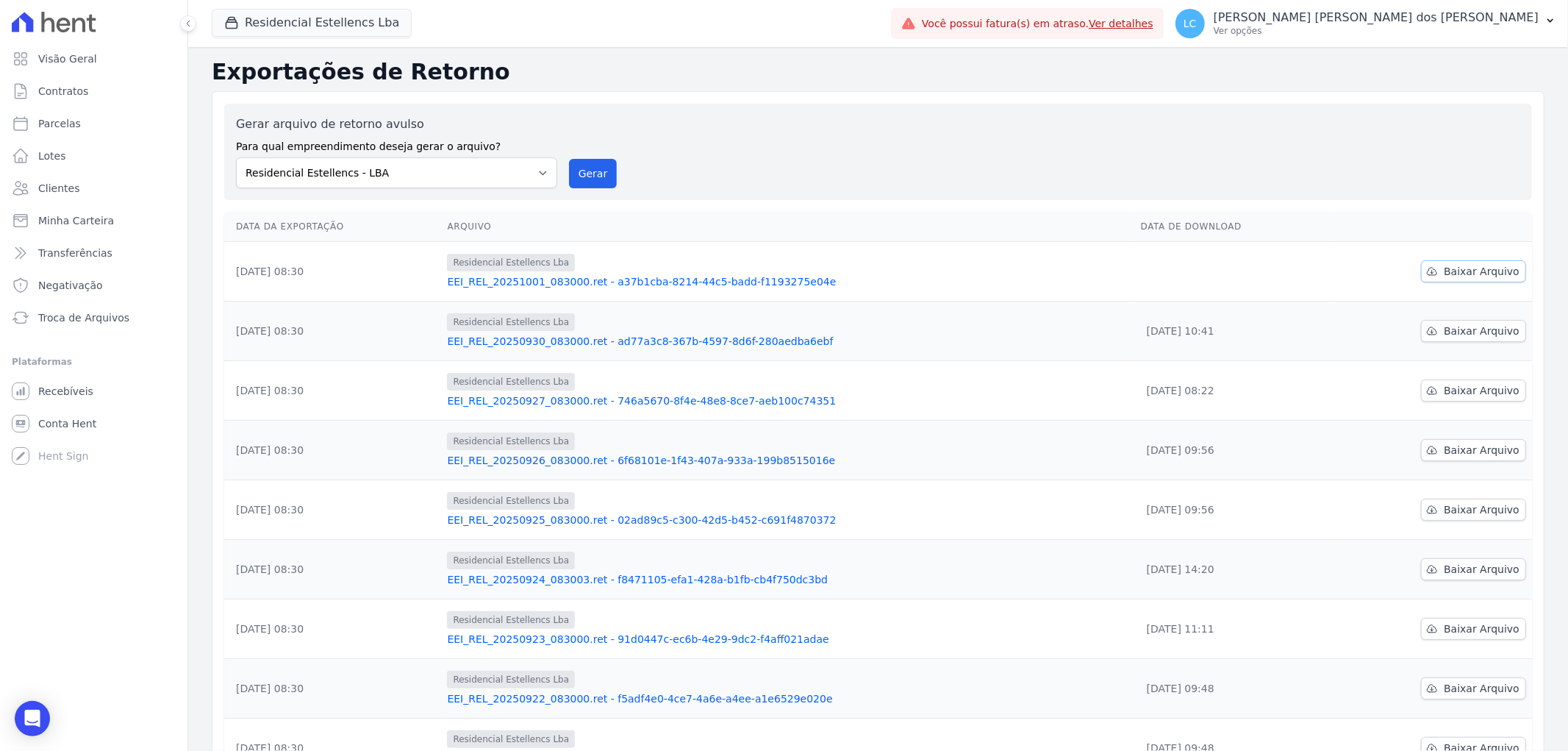
click at [1453, 267] on span "Baixar Arquivo" at bounding box center [1482, 271] width 76 height 14
